Goal: Information Seeking & Learning: Learn about a topic

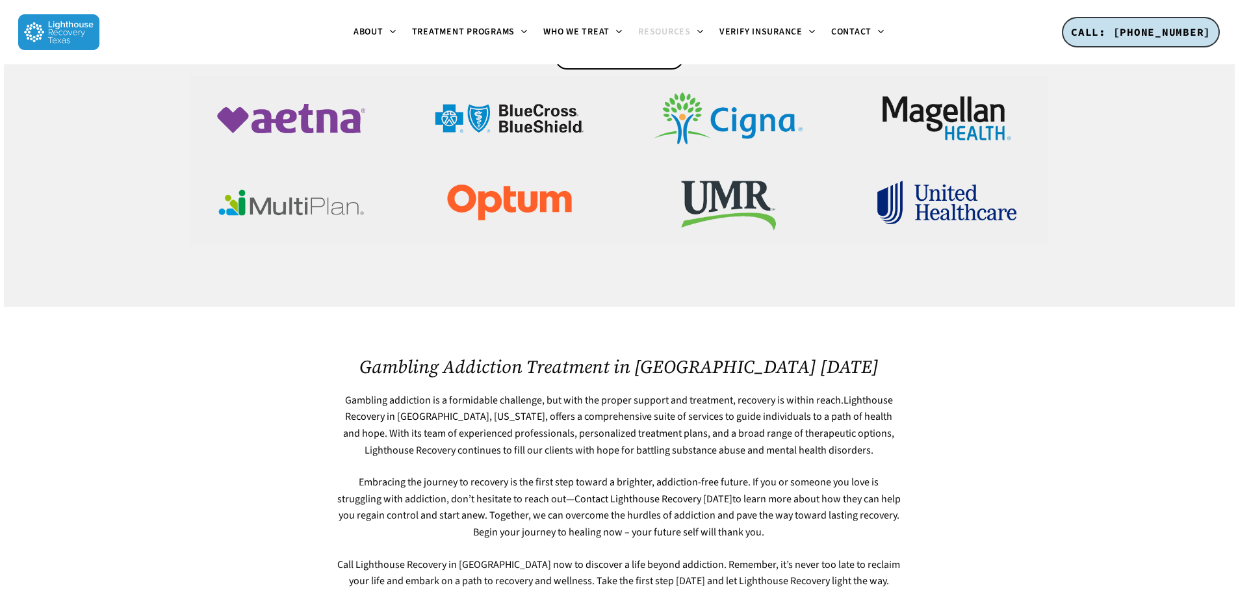
scroll to position [3380, 0]
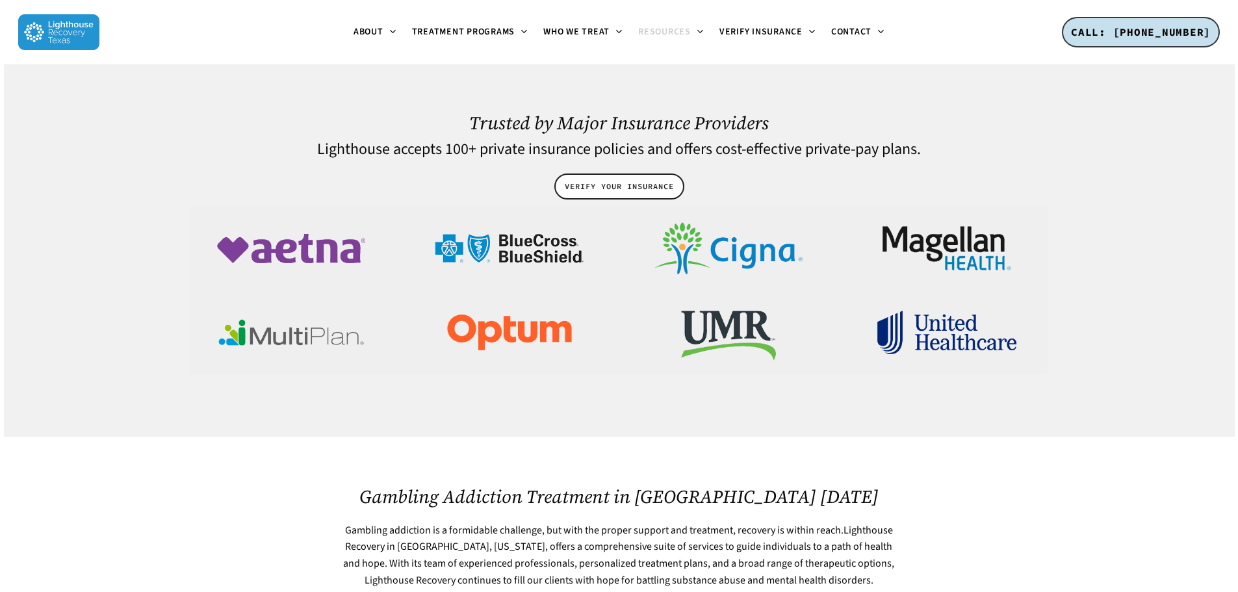
click at [640, 180] on span "VERIFY YOUR INSURANCE" at bounding box center [619, 186] width 109 height 13
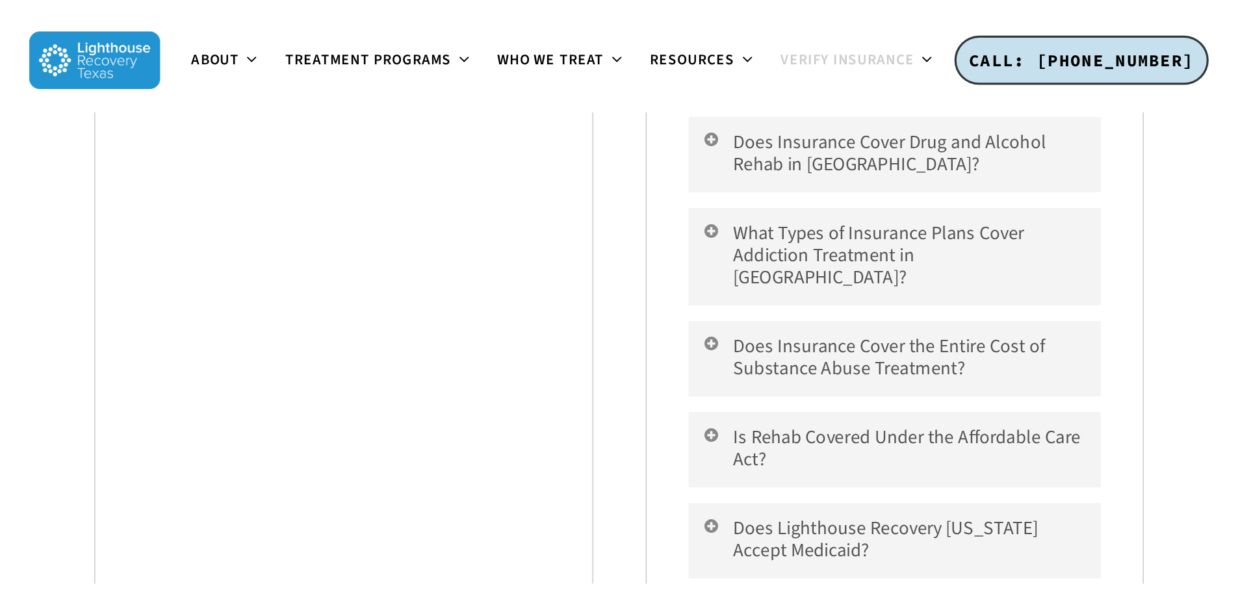
scroll to position [1032, 0]
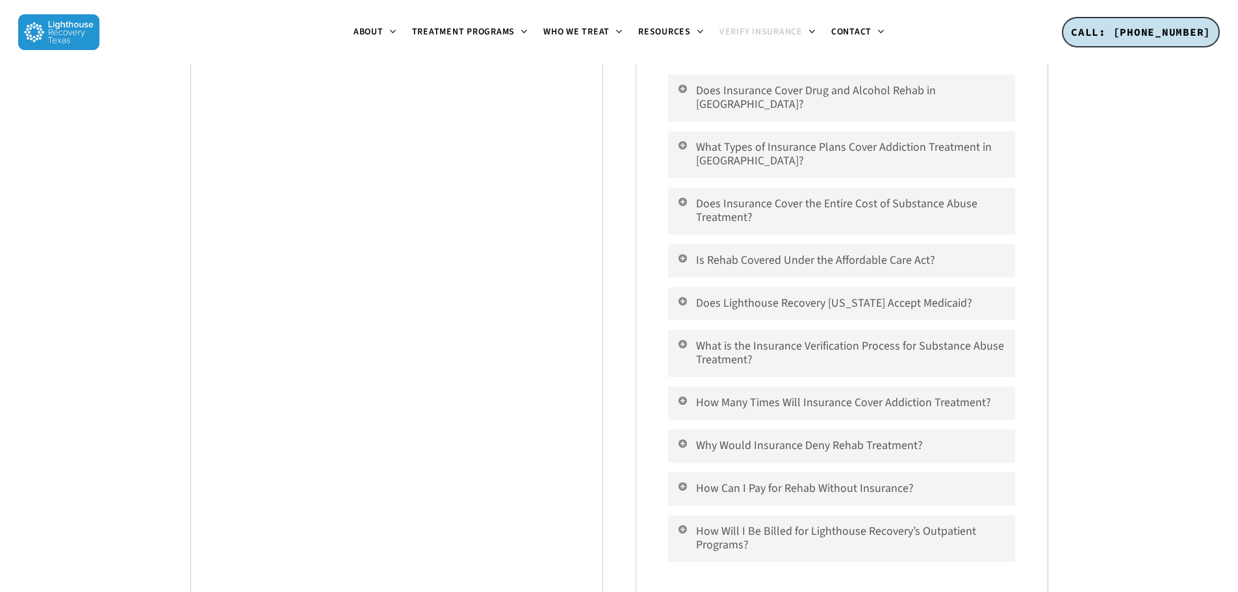
click at [114, 261] on div "Confidential Insurance Benefits Verification Lighthouse is an In-Network provid…" at bounding box center [619, 109] width 1238 height 2154
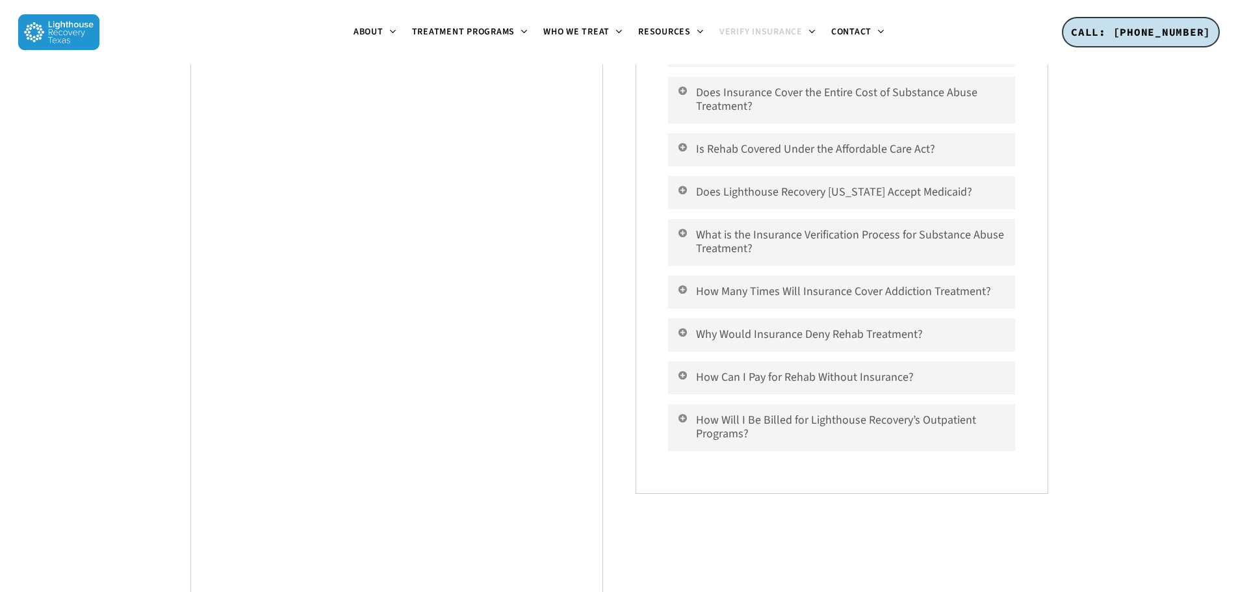
scroll to position [1162, 0]
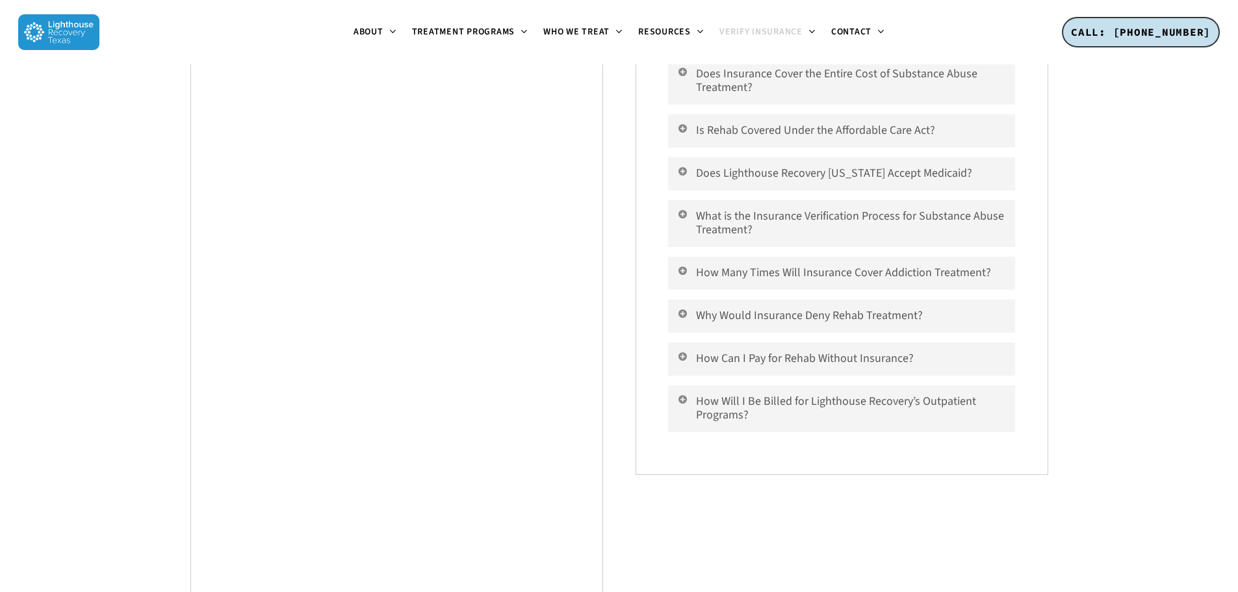
click at [170, 495] on div "Confidential Insurance Benefits Verification Lighthouse is an In-Network provid…" at bounding box center [619, 106] width 975 height 2409
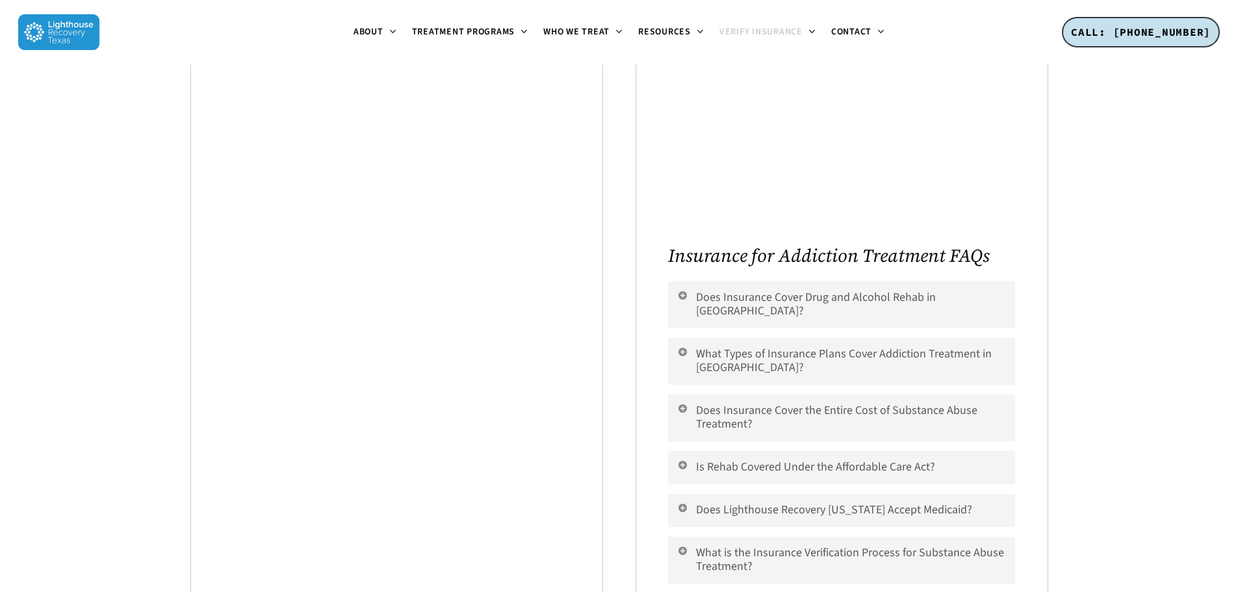
scroll to position [699, 0]
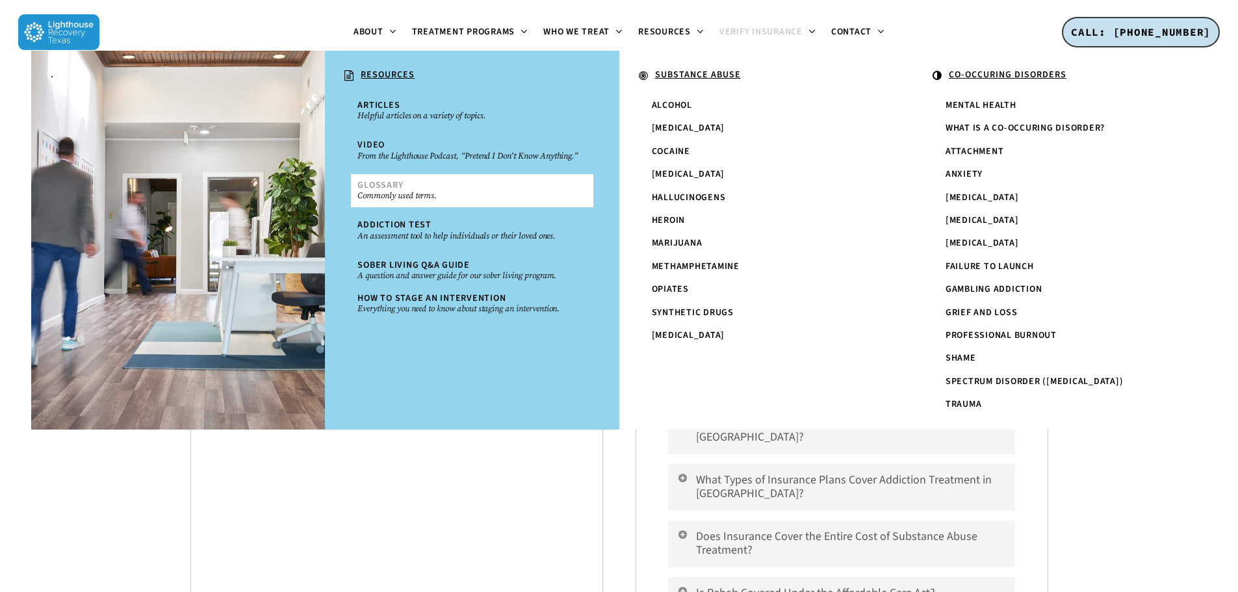
click at [414, 204] on link "Glossary Commonly used terms." at bounding box center [472, 190] width 242 height 33
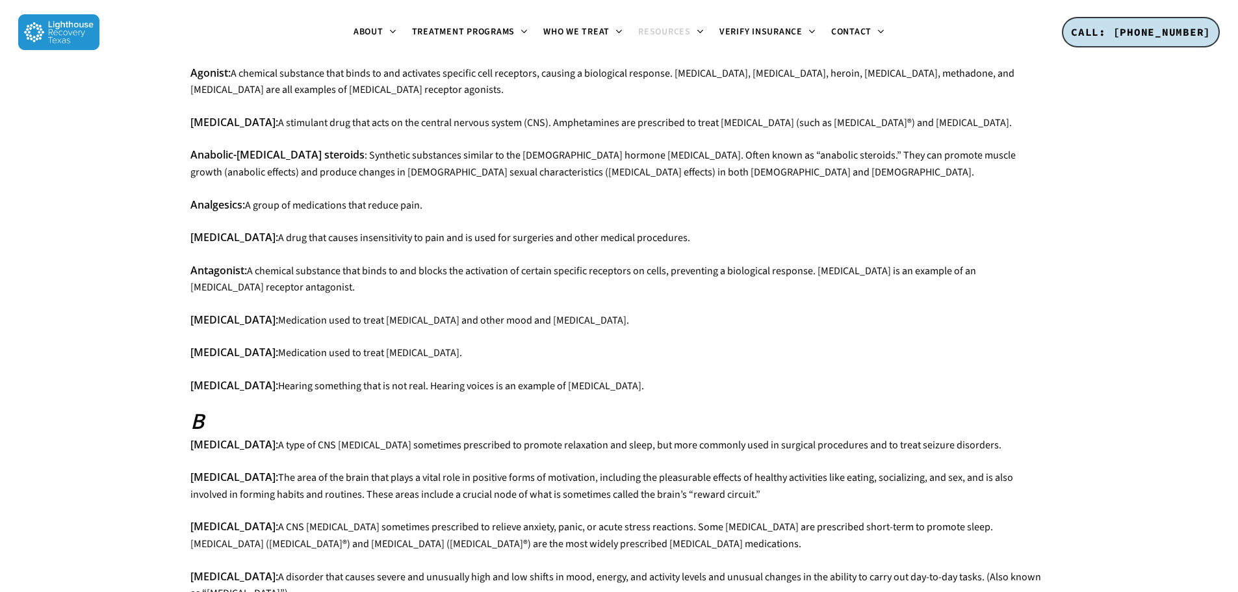
scroll to position [130, 0]
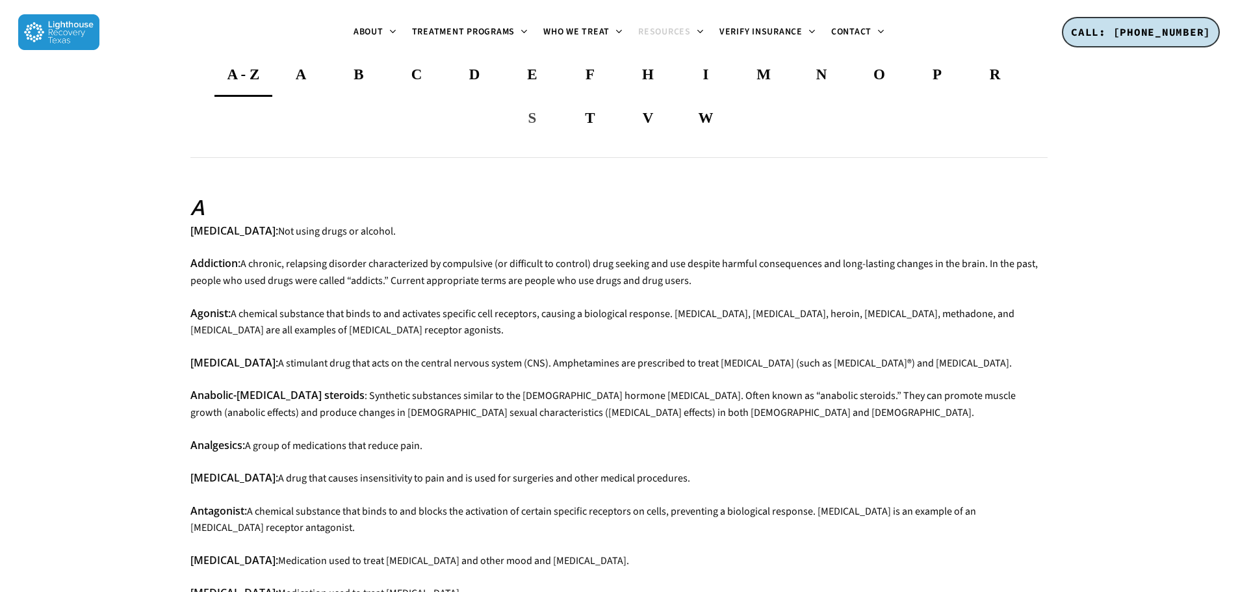
click at [534, 126] on span "S" at bounding box center [533, 118] width 8 height 16
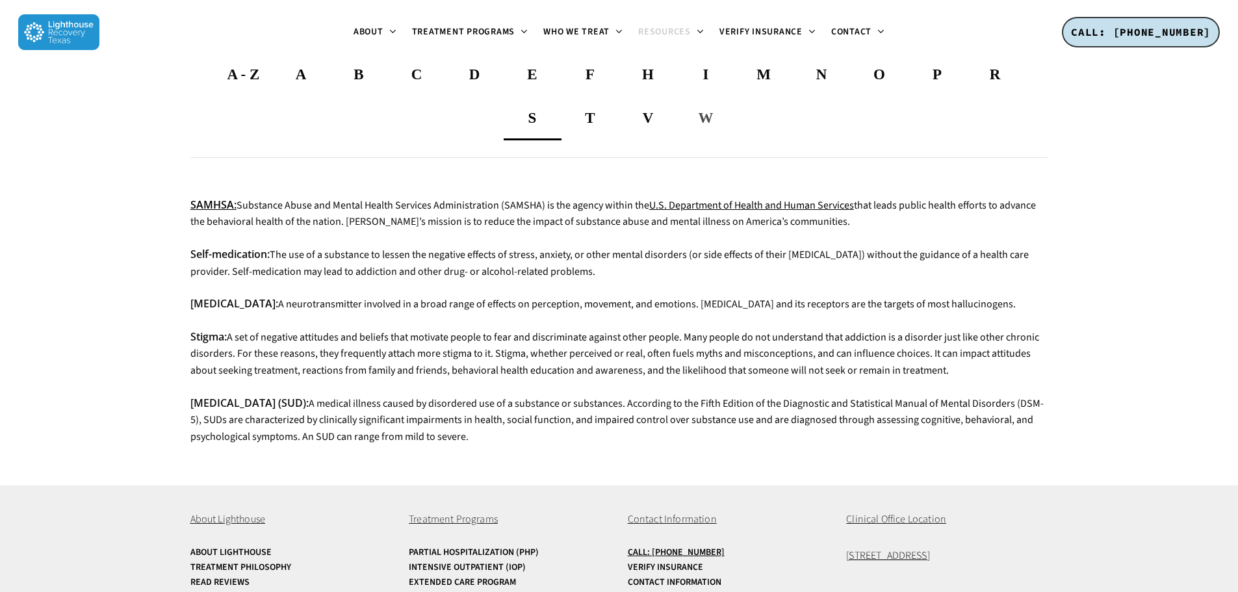
click at [709, 126] on span "W" at bounding box center [706, 118] width 15 height 16
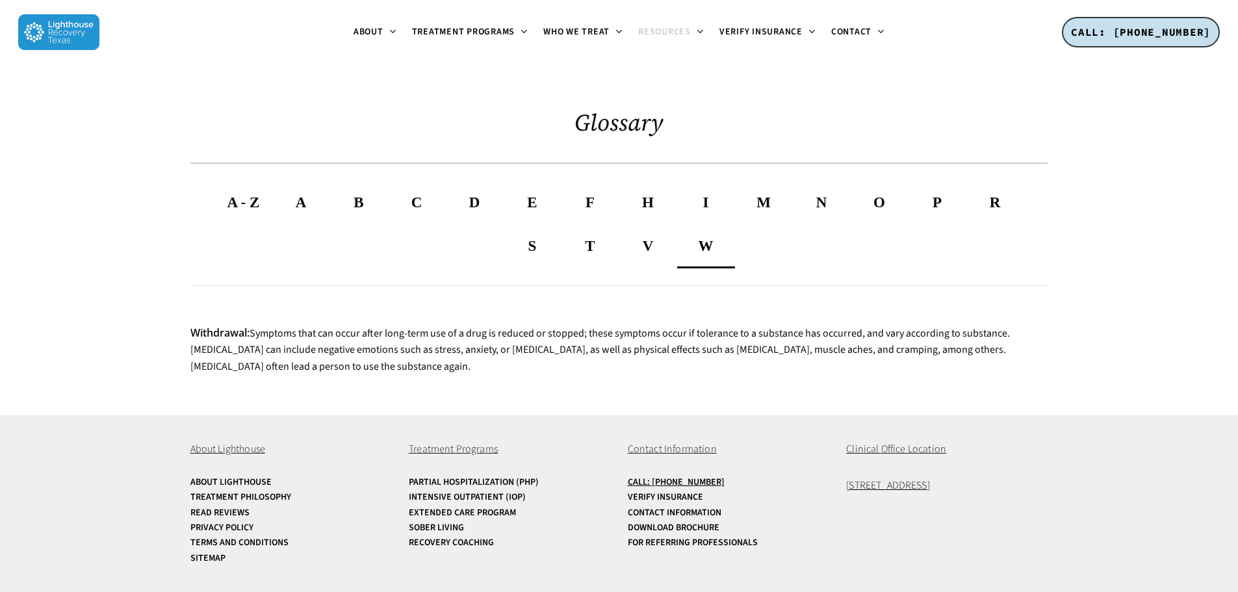
scroll to position [12, 0]
click at [649, 246] on span "V" at bounding box center [648, 246] width 11 height 16
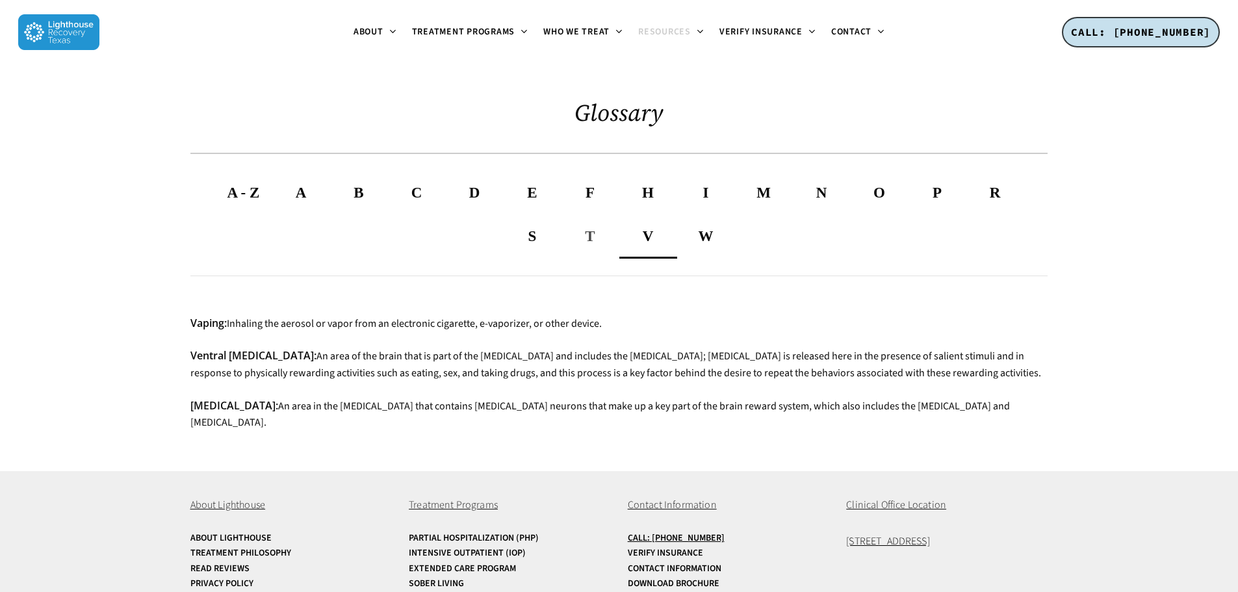
click at [592, 244] on span "T" at bounding box center [590, 236] width 10 height 16
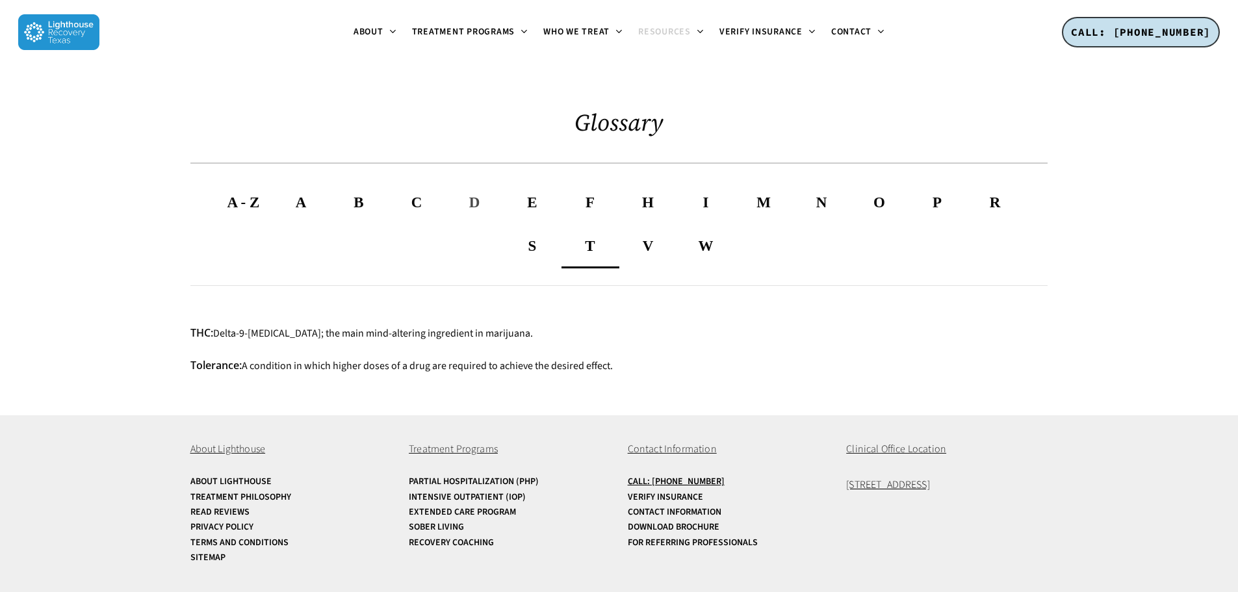
scroll to position [0, 0]
click at [532, 213] on span "E" at bounding box center [532, 204] width 10 height 16
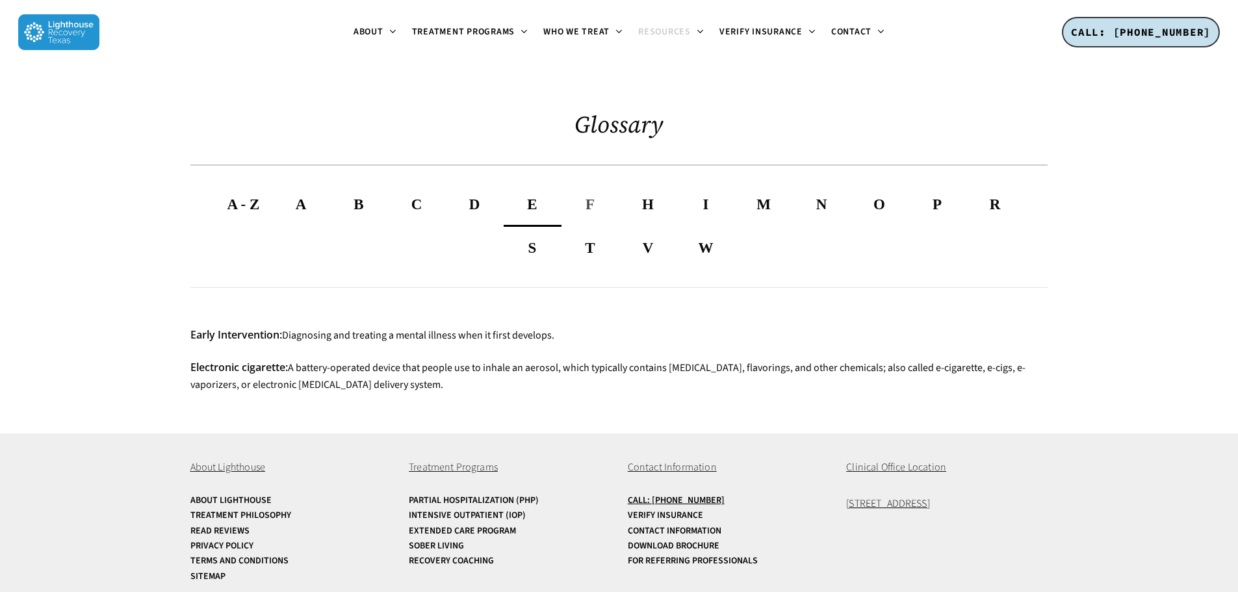
click at [588, 213] on span "F" at bounding box center [590, 204] width 9 height 16
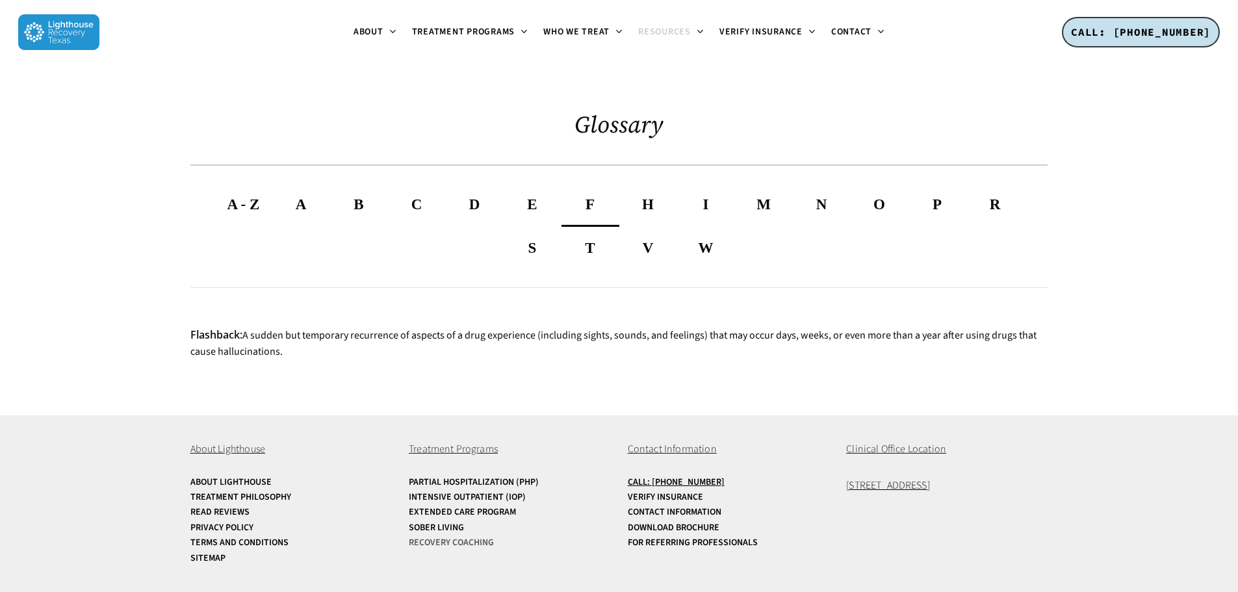
click at [456, 545] on link "Recovery Coaching" at bounding box center [510, 543] width 202 height 10
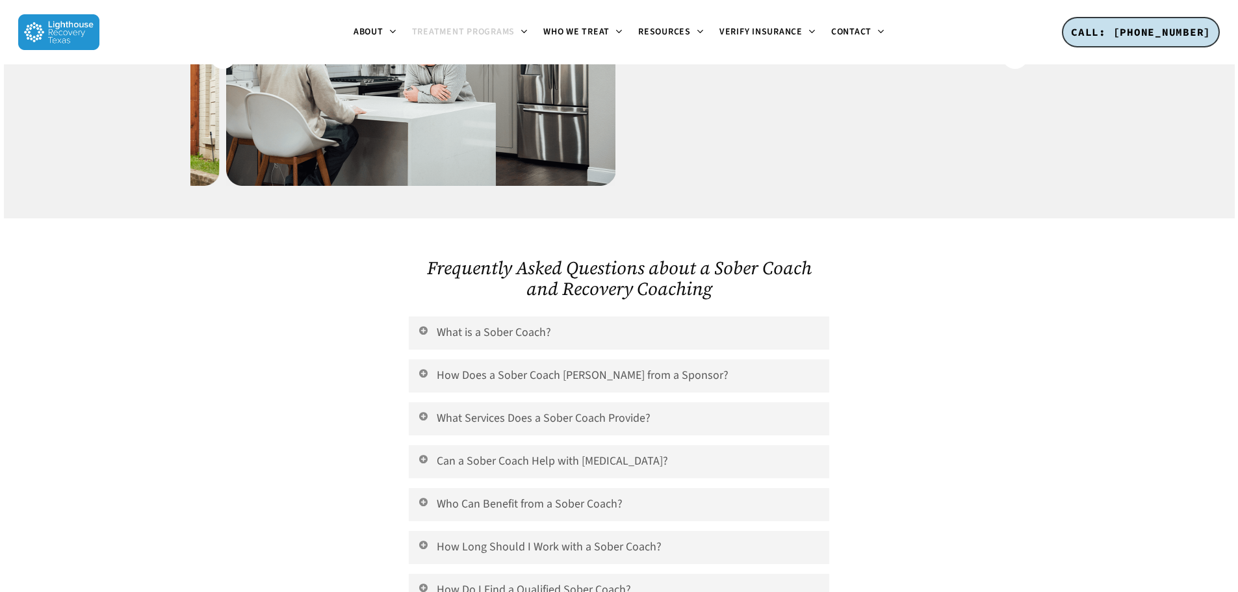
scroll to position [1365, 0]
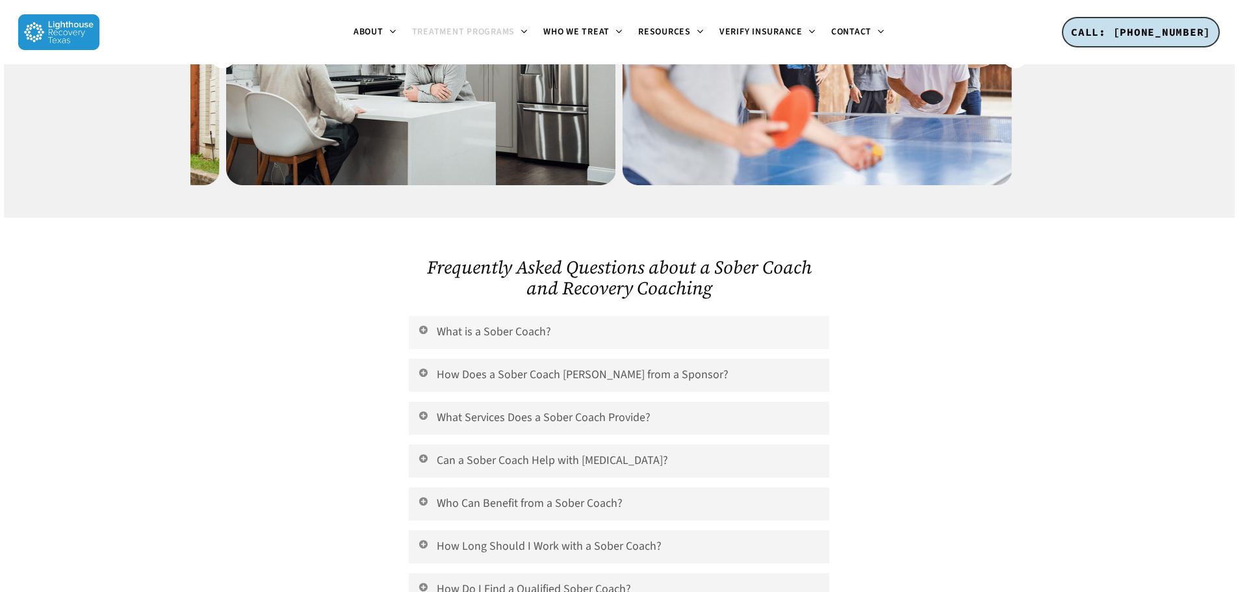
click at [466, 316] on link "What is a Sober Coach?" at bounding box center [619, 332] width 420 height 33
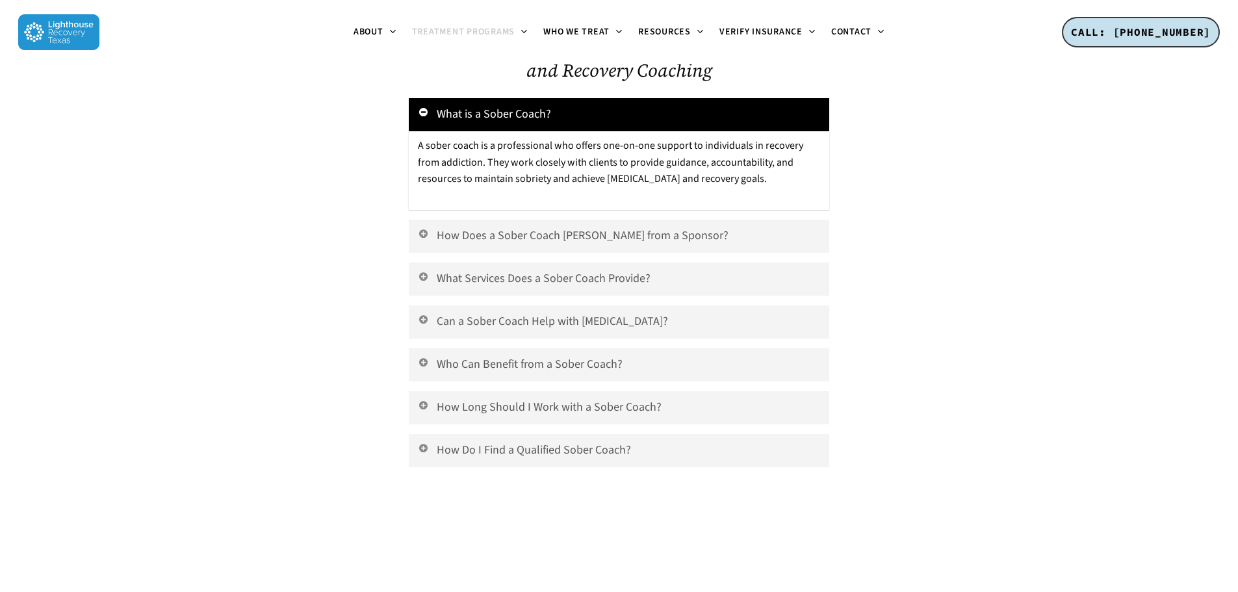
scroll to position [1560, 0]
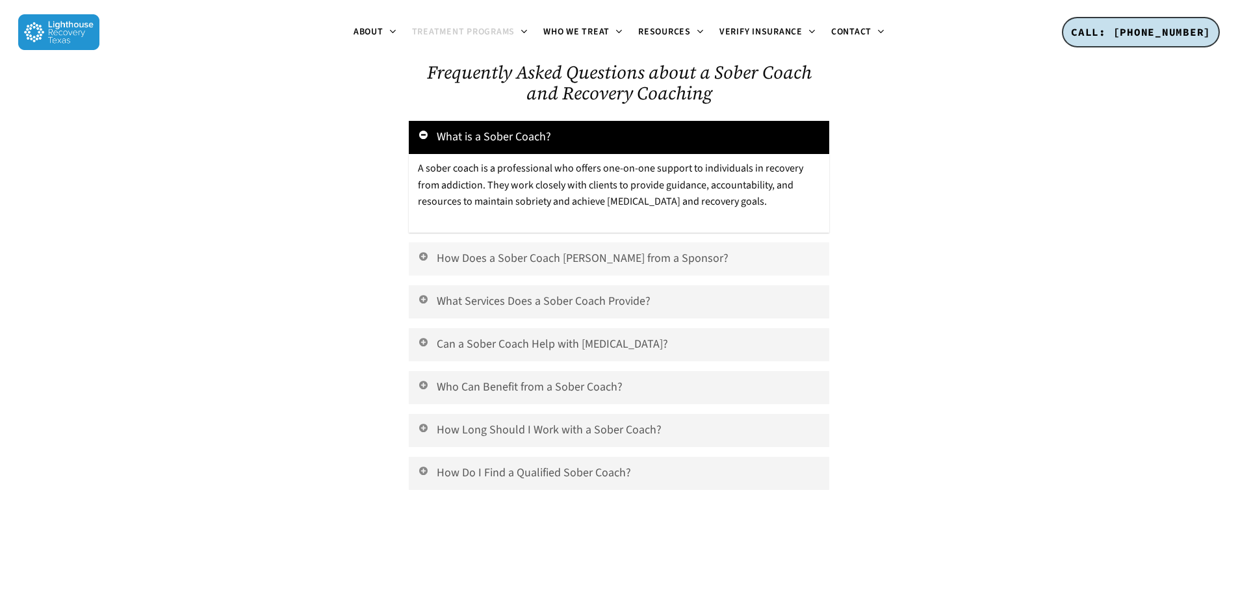
click at [594, 242] on link "How Does a Sober Coach Differ from a Sponsor?" at bounding box center [619, 258] width 420 height 33
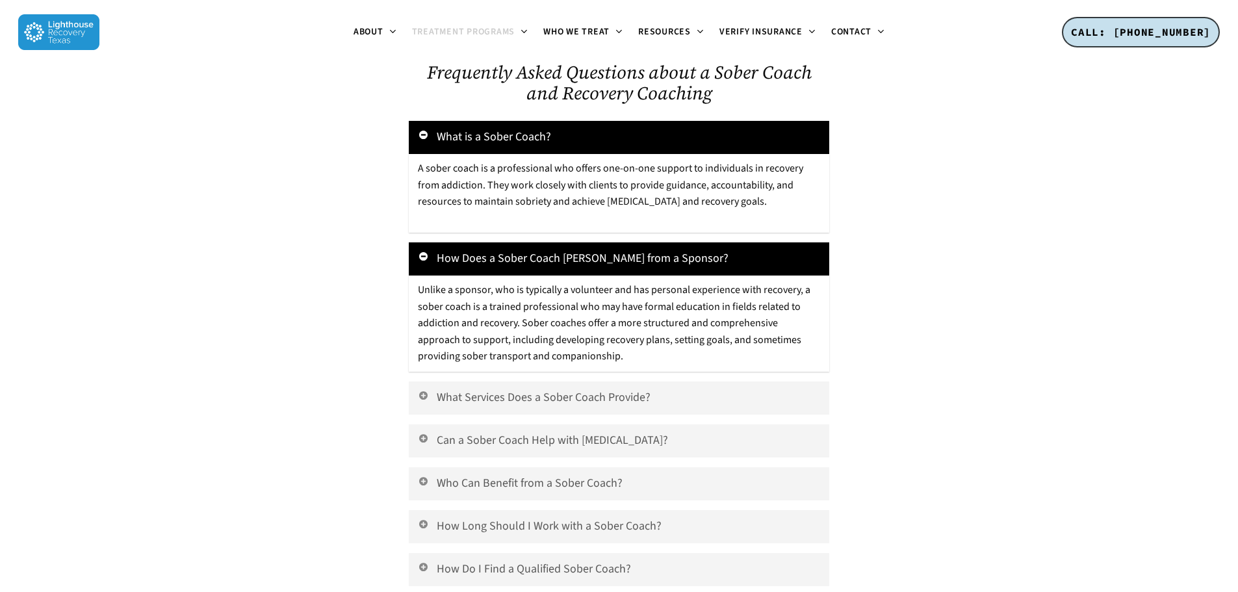
click at [594, 242] on link "How Does a Sober Coach Differ from a Sponsor?" at bounding box center [619, 258] width 420 height 33
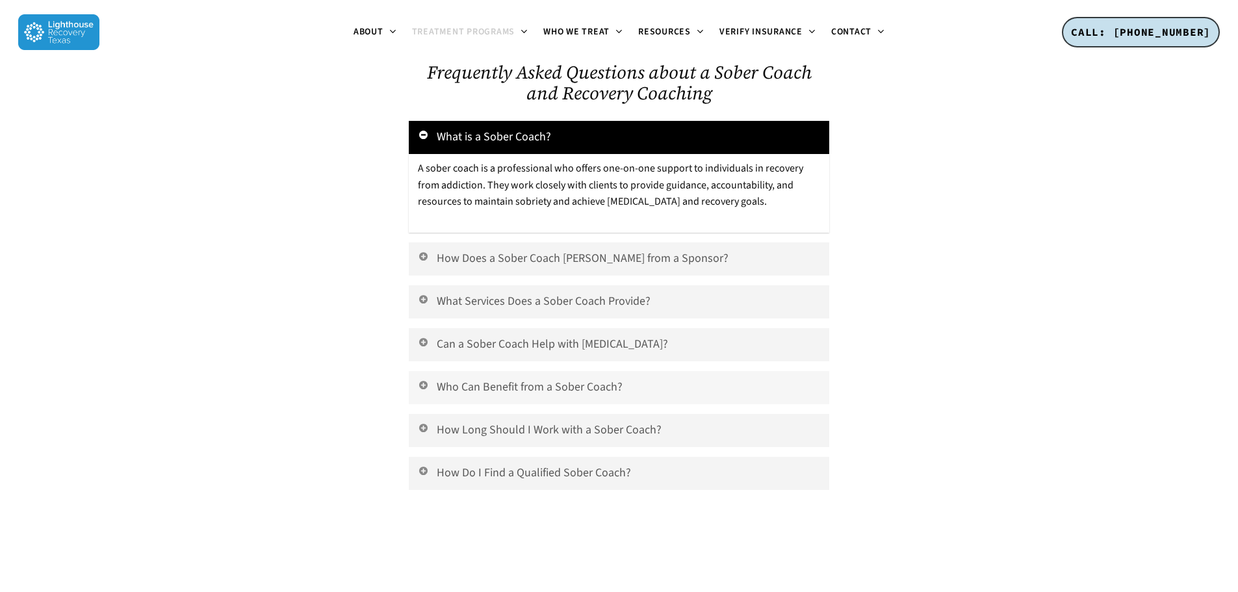
click at [551, 371] on link "Who Can Benefit from a Sober Coach?" at bounding box center [619, 387] width 420 height 33
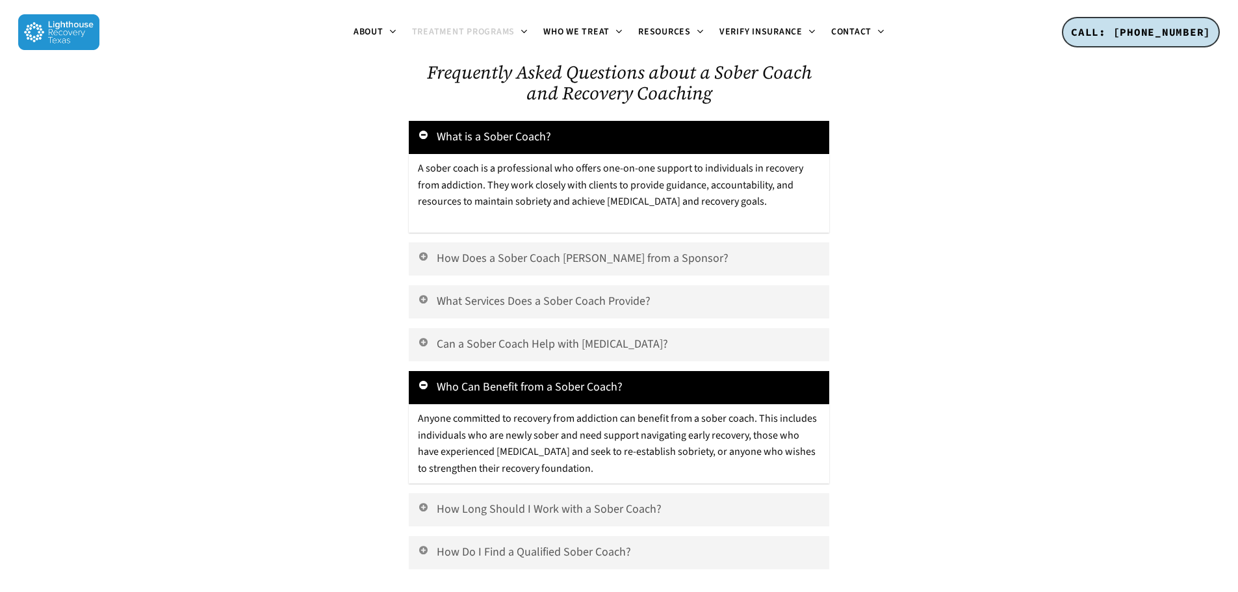
click at [550, 371] on link "Who Can Benefit from a Sober Coach?" at bounding box center [619, 387] width 420 height 33
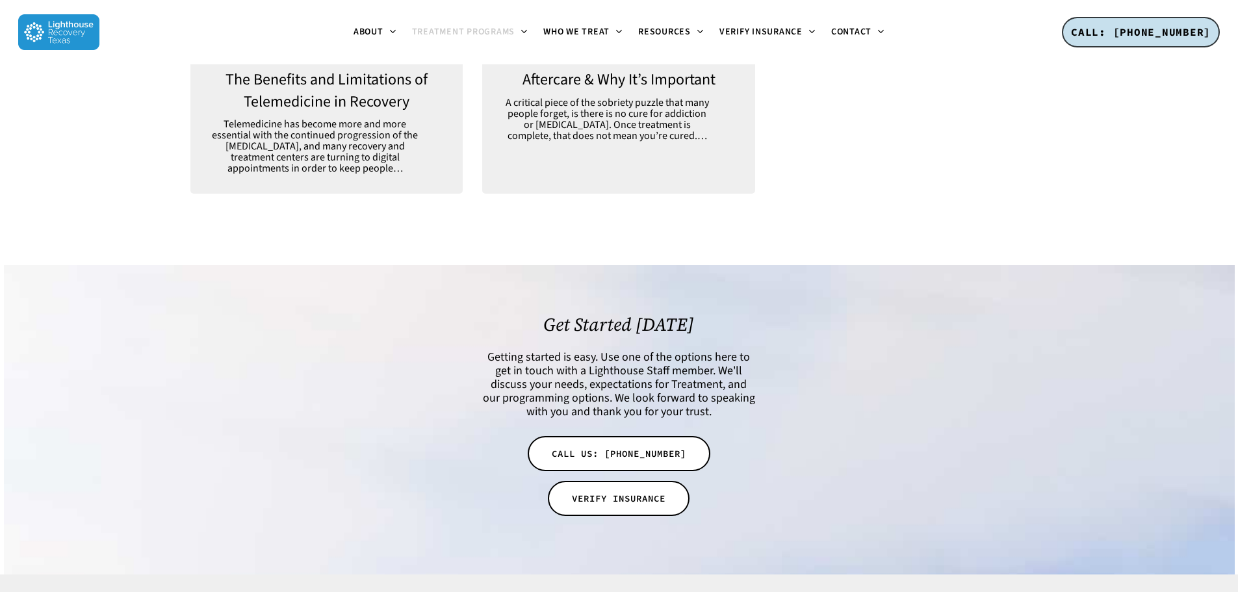
scroll to position [2405, 0]
